Goal: Task Accomplishment & Management: Manage account settings

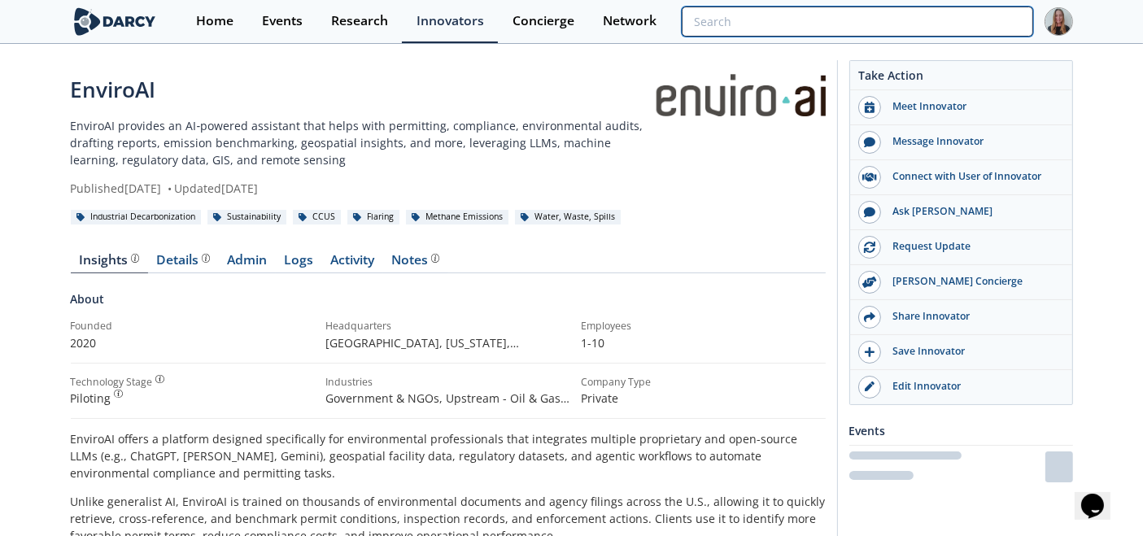
click at [928, 26] on input "search" at bounding box center [857, 22] width 351 height 30
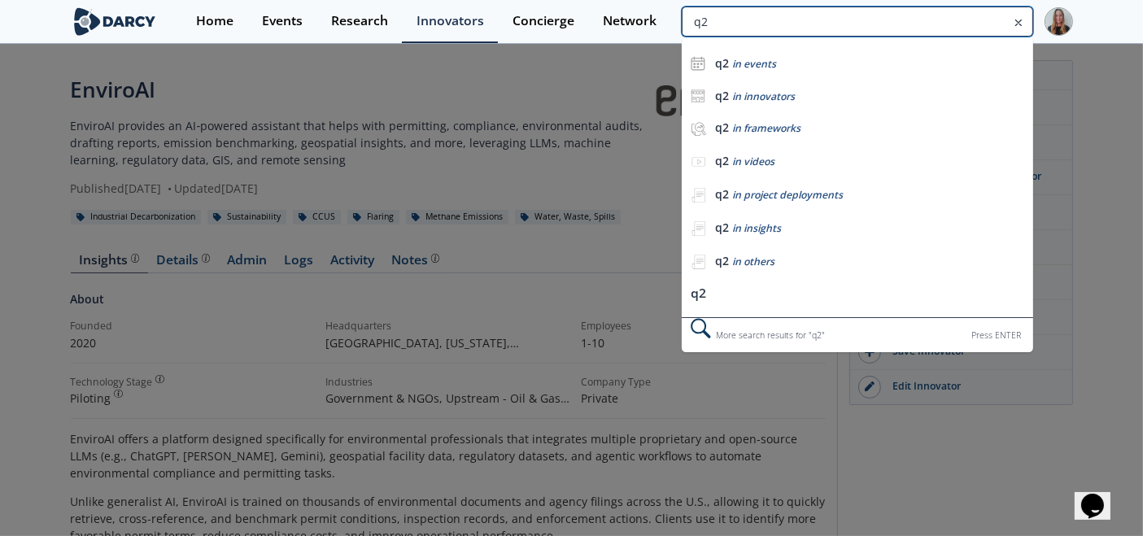
type input "q2"
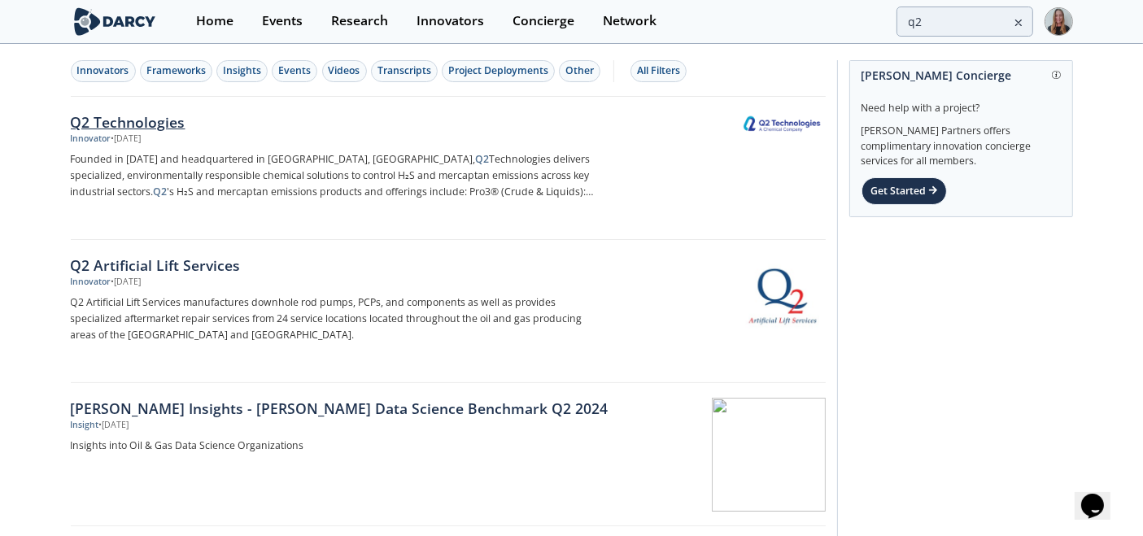
click at [142, 142] on div "• Aug 19, 2025" at bounding box center [126, 139] width 30 height 13
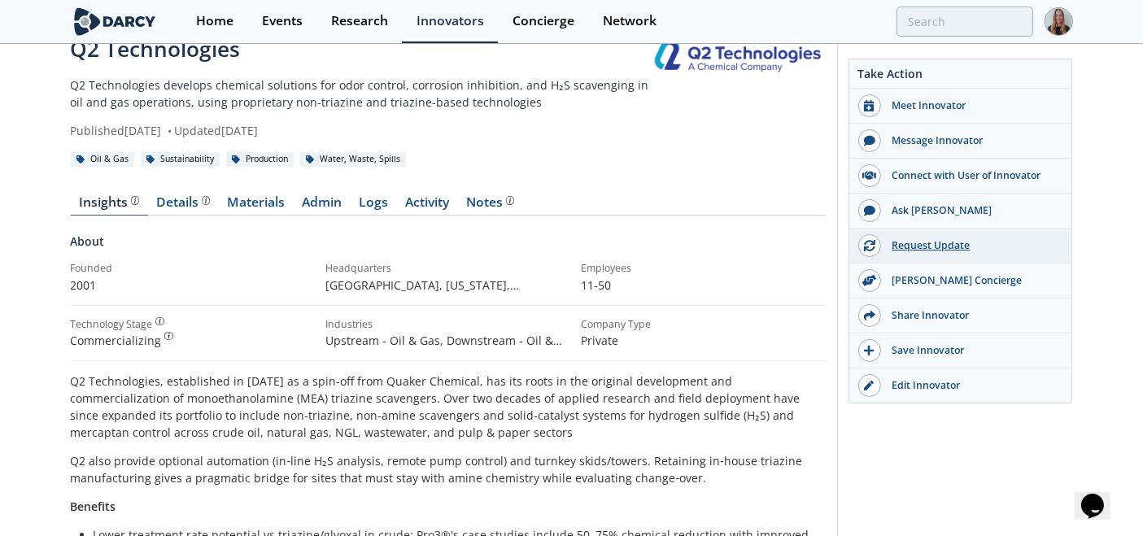
scroll to position [37, 0]
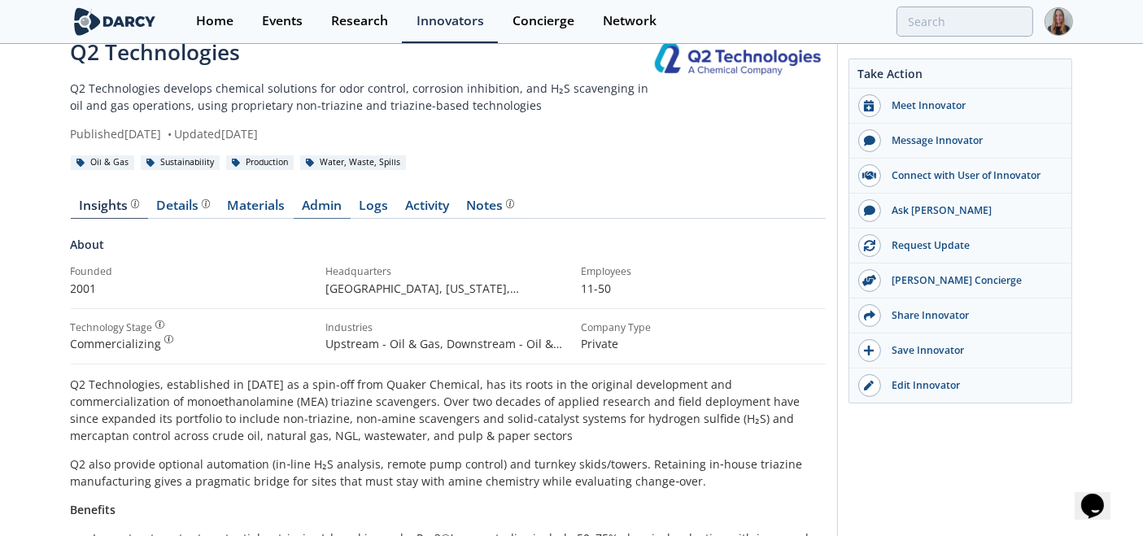
click at [313, 211] on link "Admin" at bounding box center [322, 209] width 57 height 20
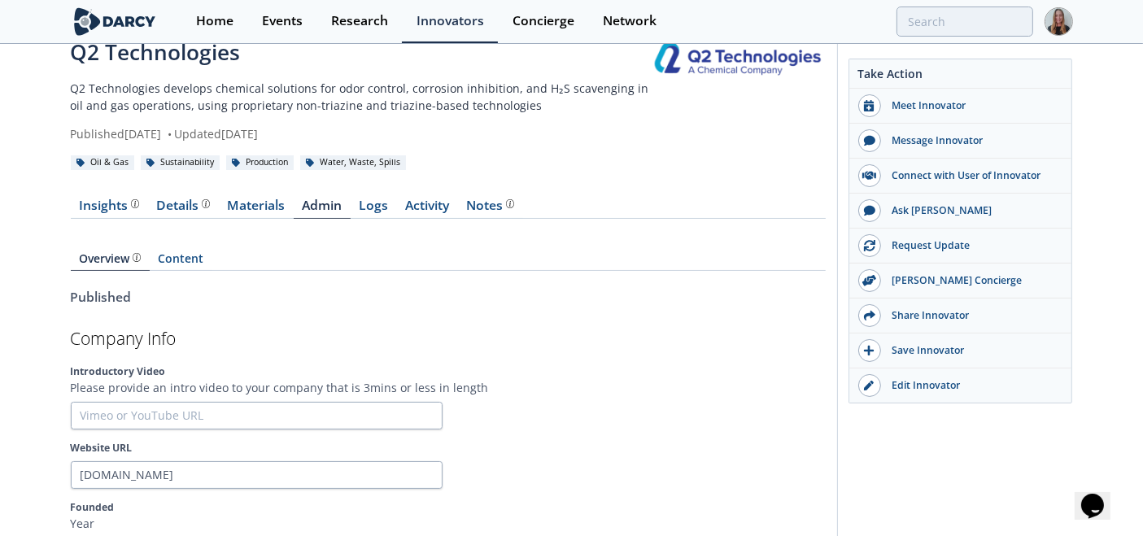
drag, startPoint x: 1120, startPoint y: 45, endPoint x: 1121, endPoint y: 57, distance: 12.2
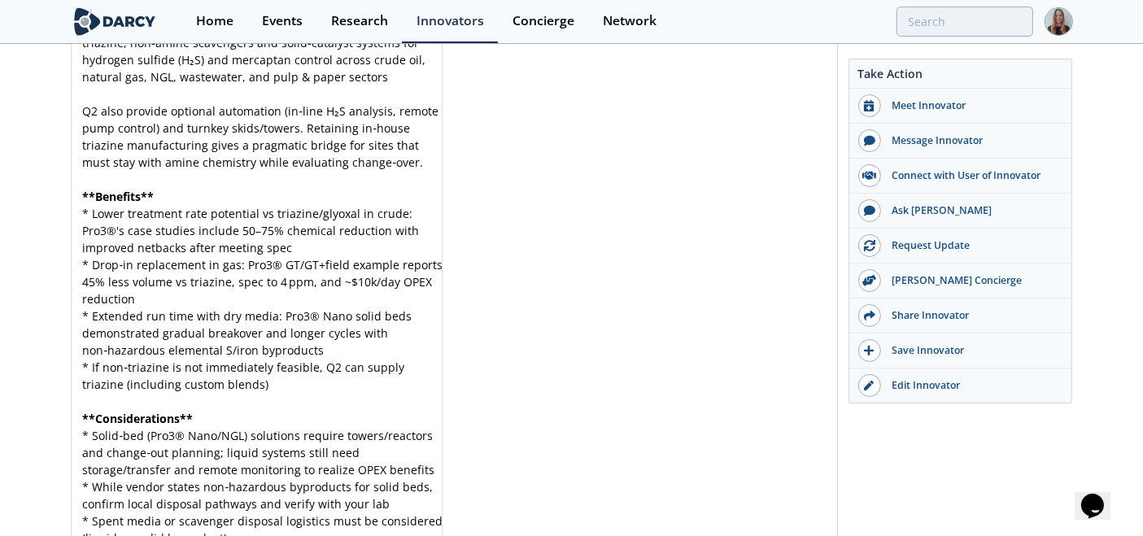
scroll to position [4686, 0]
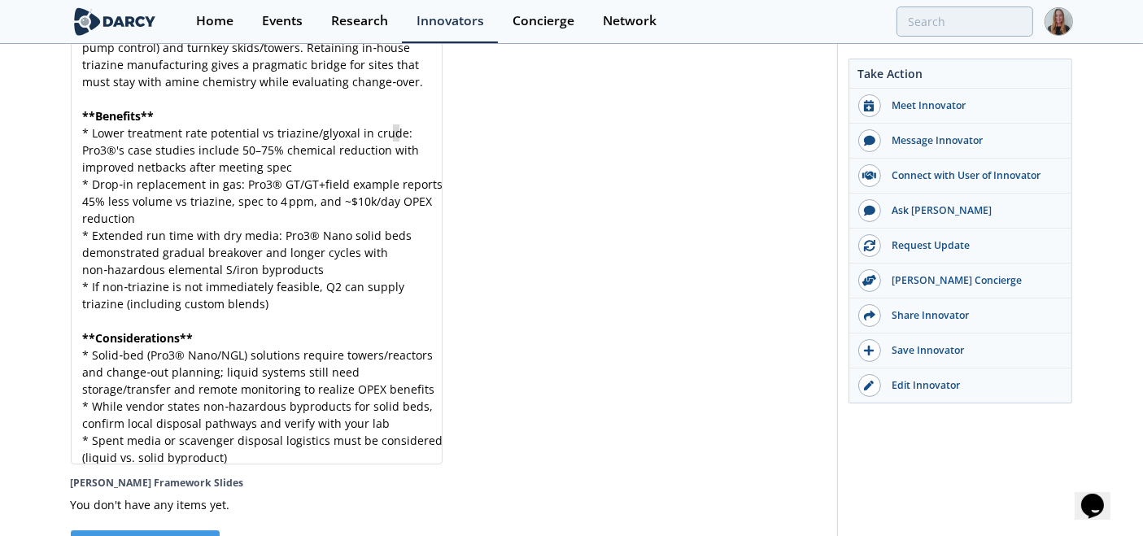
type textarea "e: Pro3®'s case studies include 50–75% chemical reduction with improved netback…"
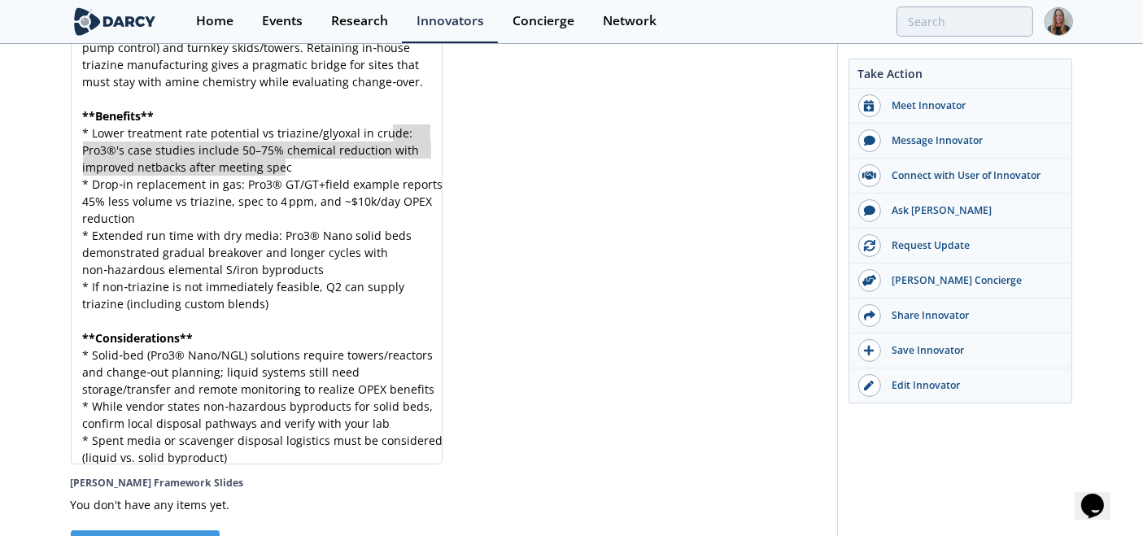
scroll to position [6, 0]
drag, startPoint x: 394, startPoint y: 145, endPoint x: 407, endPoint y: 173, distance: 31.0
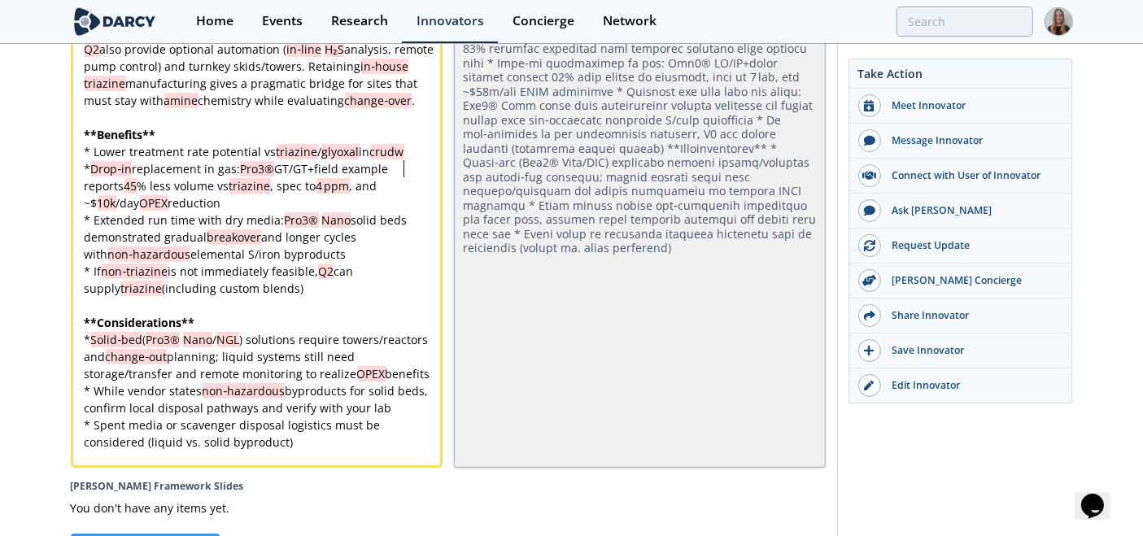
scroll to position [0, 0]
type textarea "duction"
drag, startPoint x: 232, startPoint y: 214, endPoint x: 183, endPoint y: 207, distance: 49.2
type textarea "Pro3® Nano solid beds demonstrated gradual breakover and longer cycles with non…"
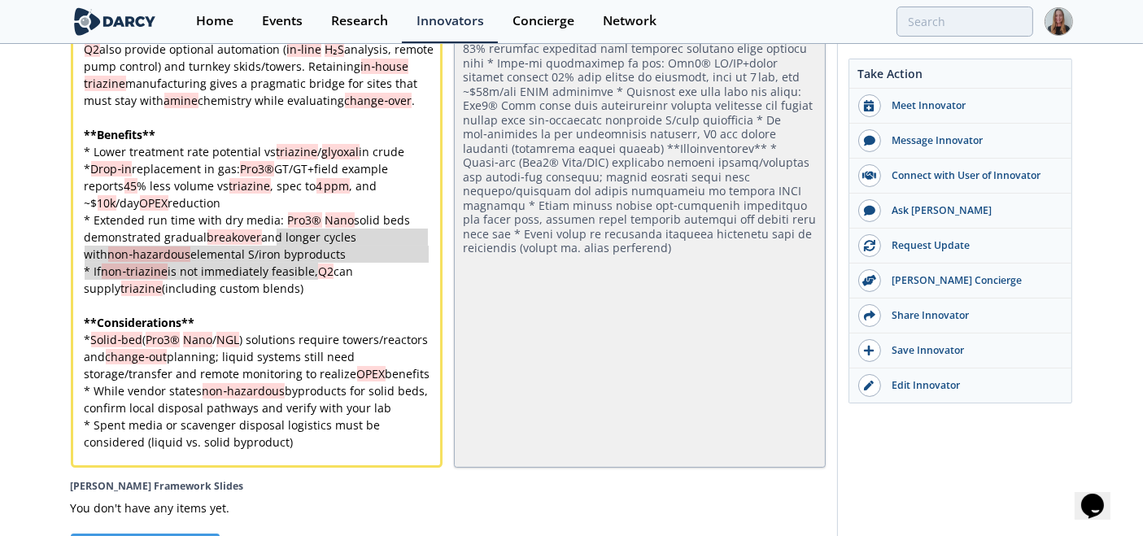
drag, startPoint x: 277, startPoint y: 232, endPoint x: 286, endPoint y: 234, distance: 9.3
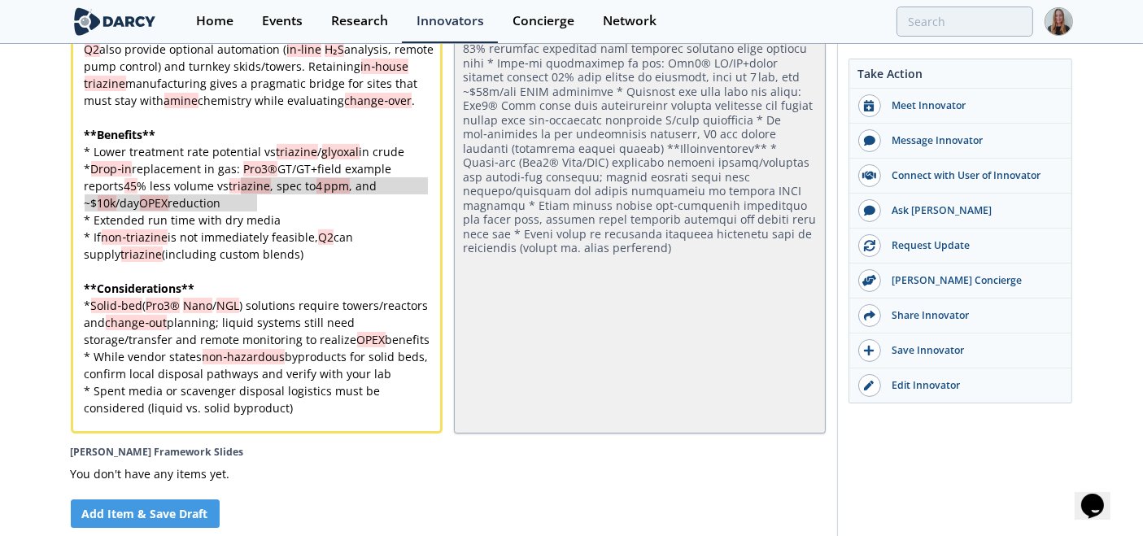
type textarea "Pro3® GT/GT+field example reports 45% less volume vs triazine, spec to 4 ppm, a…"
drag, startPoint x: 239, startPoint y: 180, endPoint x: 259, endPoint y: 210, distance: 36.3
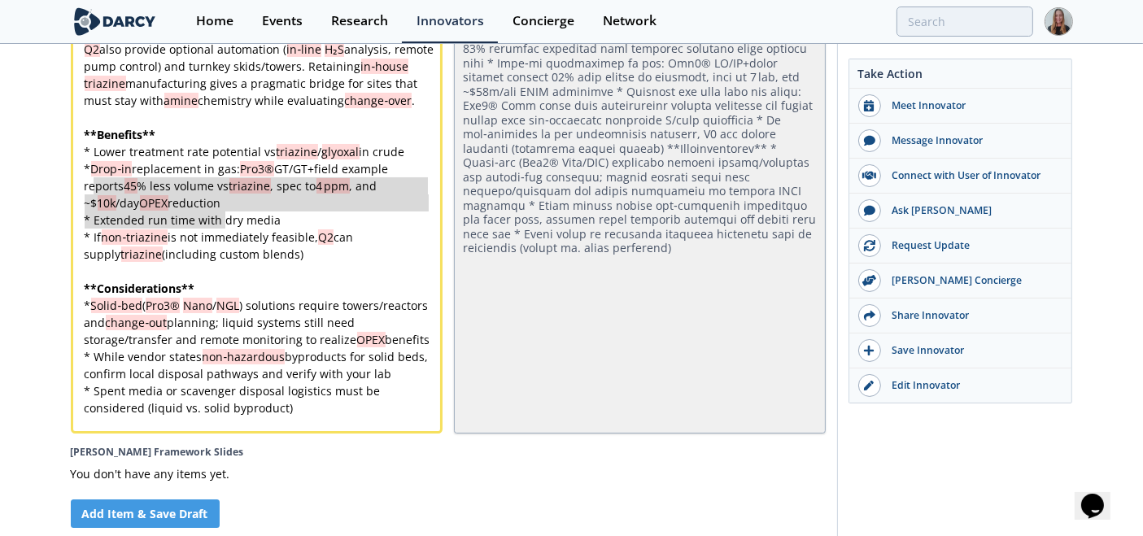
type textarea "* Drop‑in replacement in gas: Pro3® GT/GT+field example reports 45% less volume…"
drag, startPoint x: 251, startPoint y: 214, endPoint x: 81, endPoint y: 179, distance: 172.8
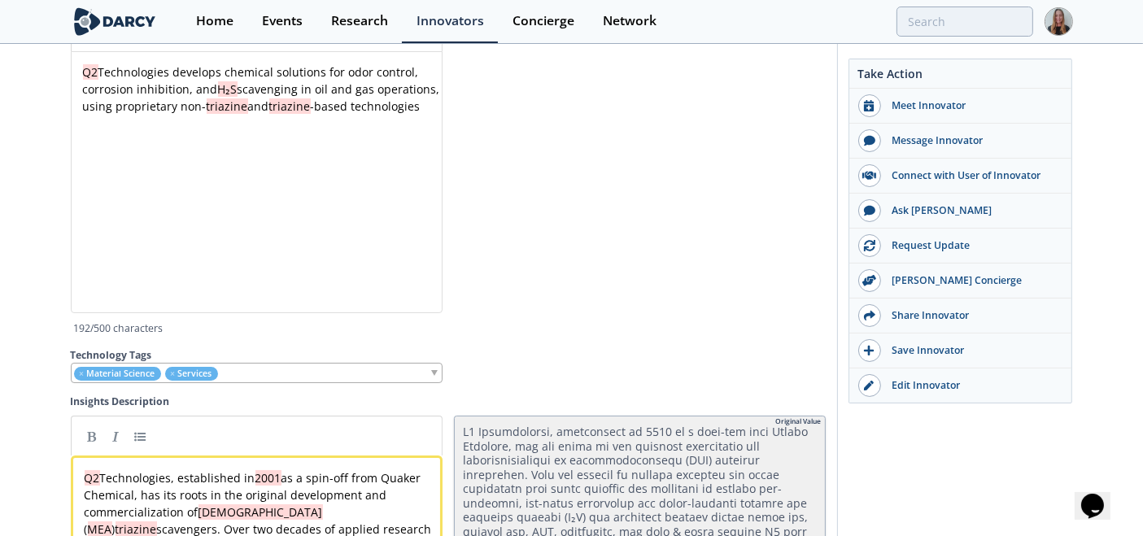
scroll to position [5499, 0]
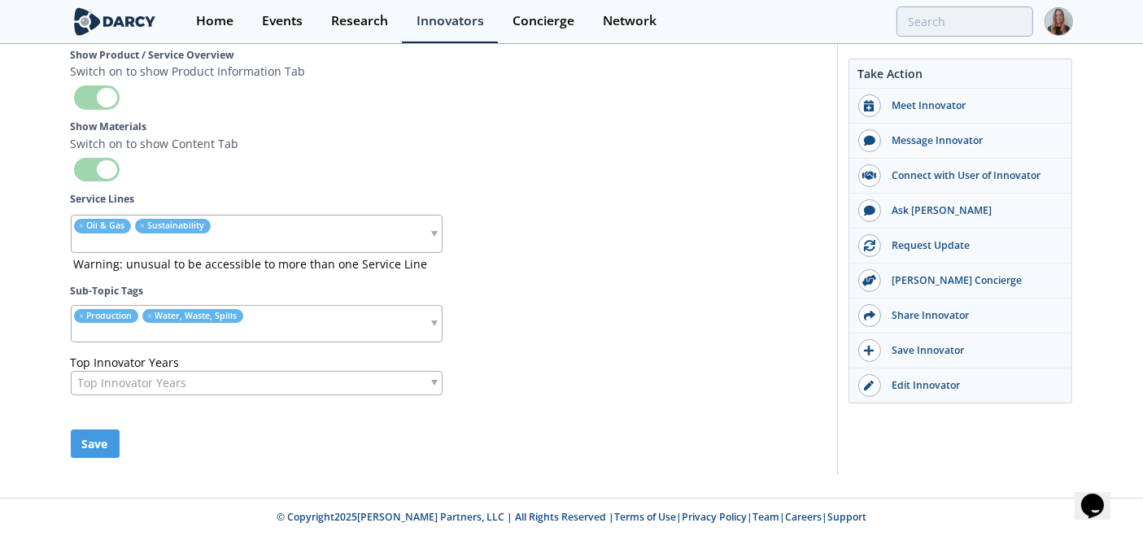
drag, startPoint x: 1153, startPoint y: 386, endPoint x: 37, endPoint y: 46, distance: 1166.8
click at [98, 447] on button "Save" at bounding box center [95, 443] width 49 height 28
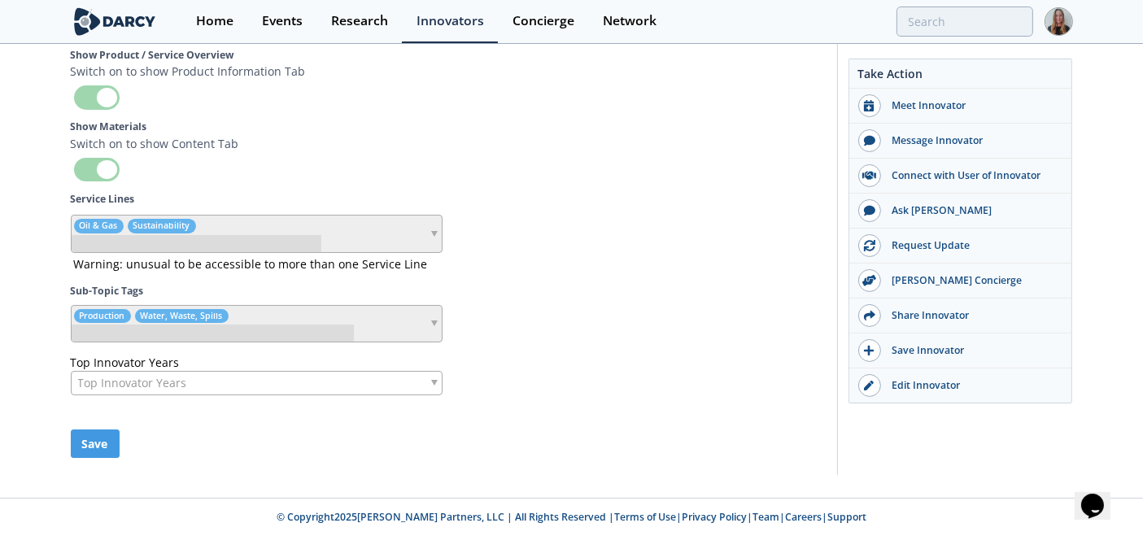
scroll to position [5478, 0]
